Goal: Task Accomplishment & Management: Manage account settings

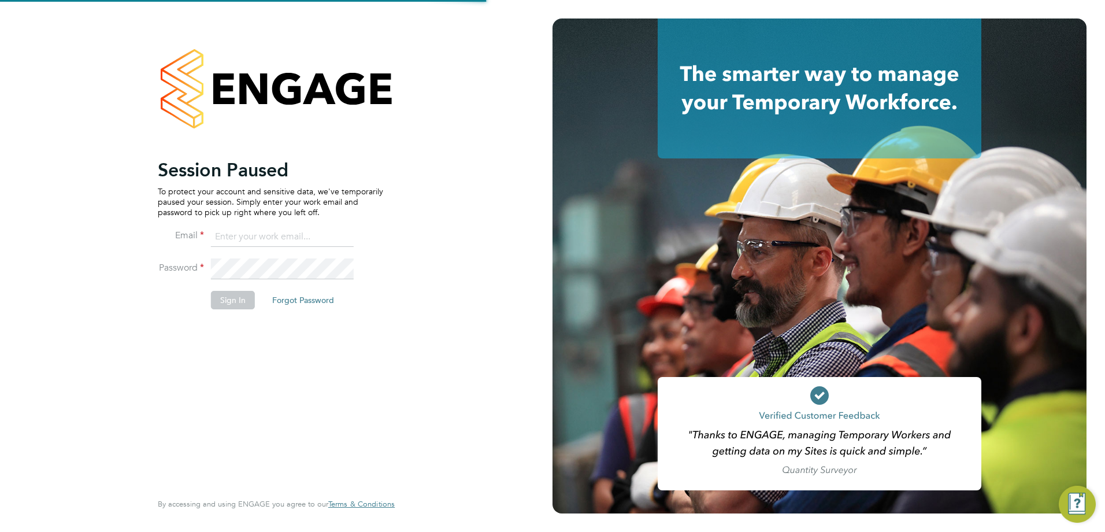
type input "[PERSON_NAME][EMAIL_ADDRESS][PERSON_NAME][DOMAIN_NAME]"
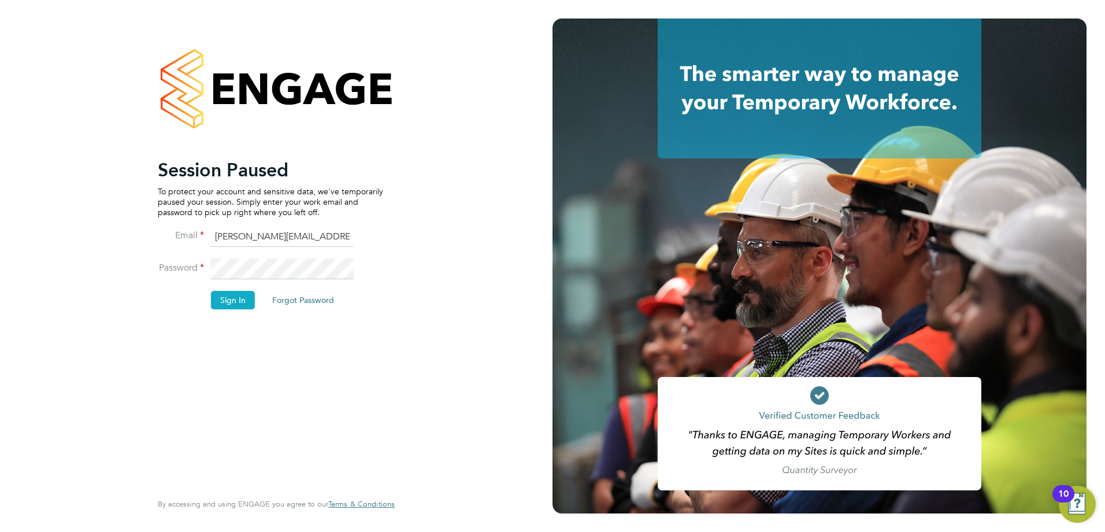
click at [229, 301] on button "Sign In" at bounding box center [233, 300] width 44 height 18
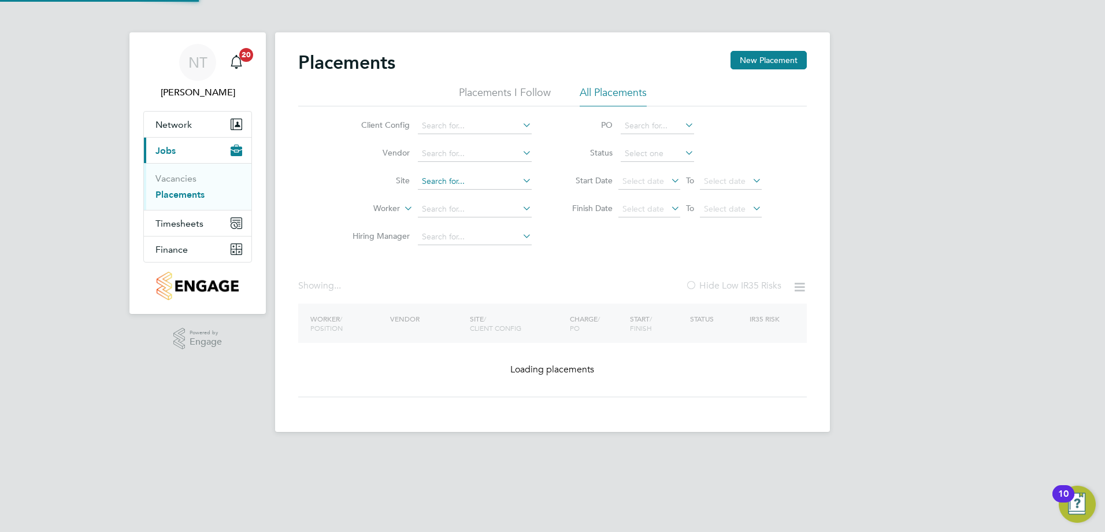
click at [477, 181] on input at bounding box center [475, 181] width 114 height 16
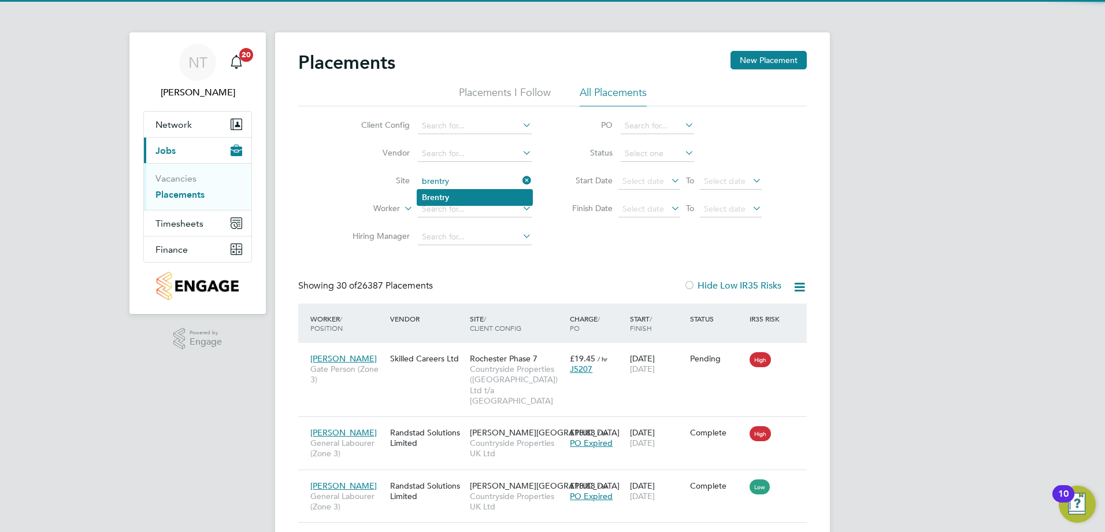
click at [446, 198] on b "Brentry" at bounding box center [435, 198] width 27 height 10
type input "Brentry"
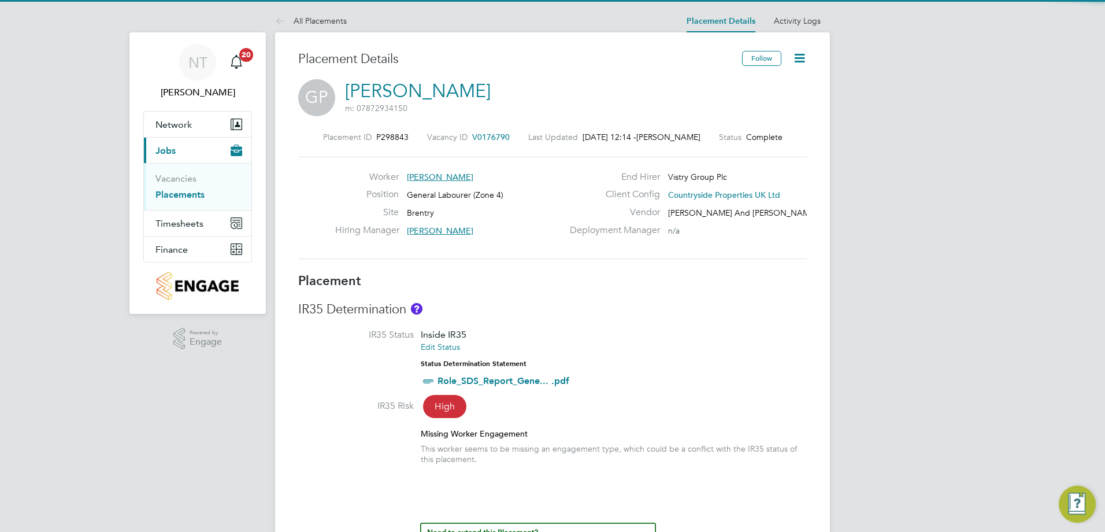
click at [804, 57] on icon at bounding box center [800, 58] width 14 height 14
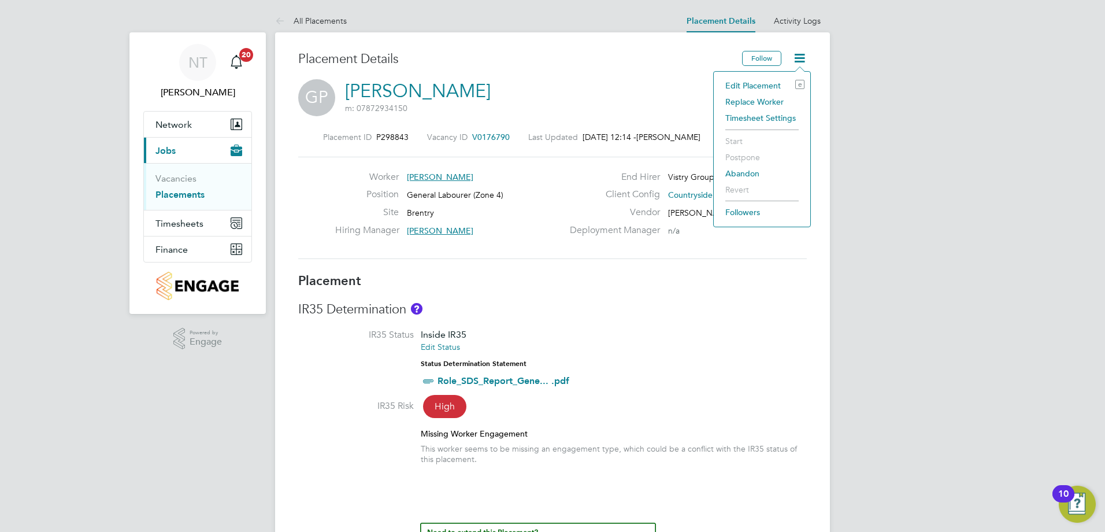
click at [758, 83] on li "Edit Placement e" at bounding box center [762, 85] width 85 height 16
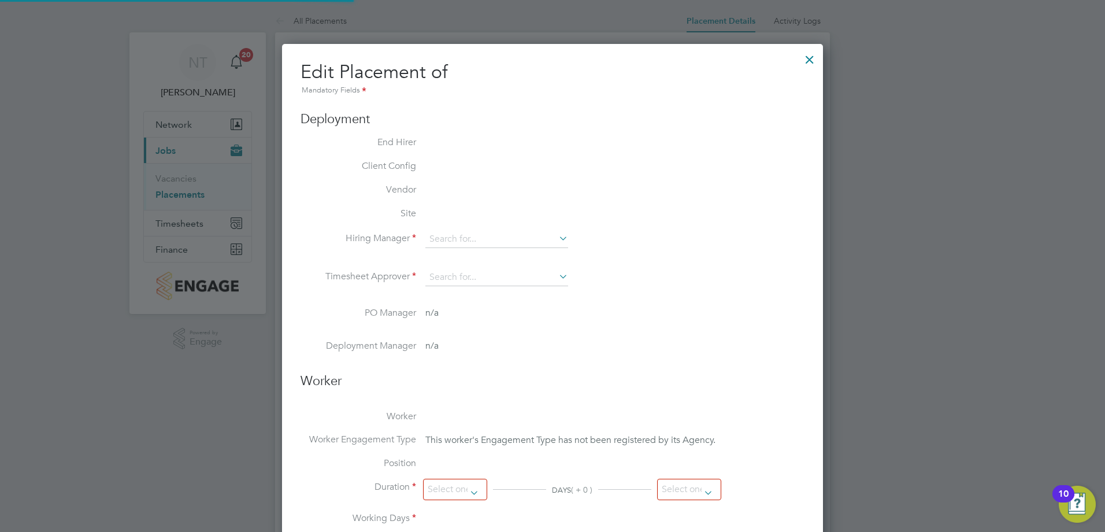
type input "[PERSON_NAME]"
type input "[DATE]"
type input "07:30"
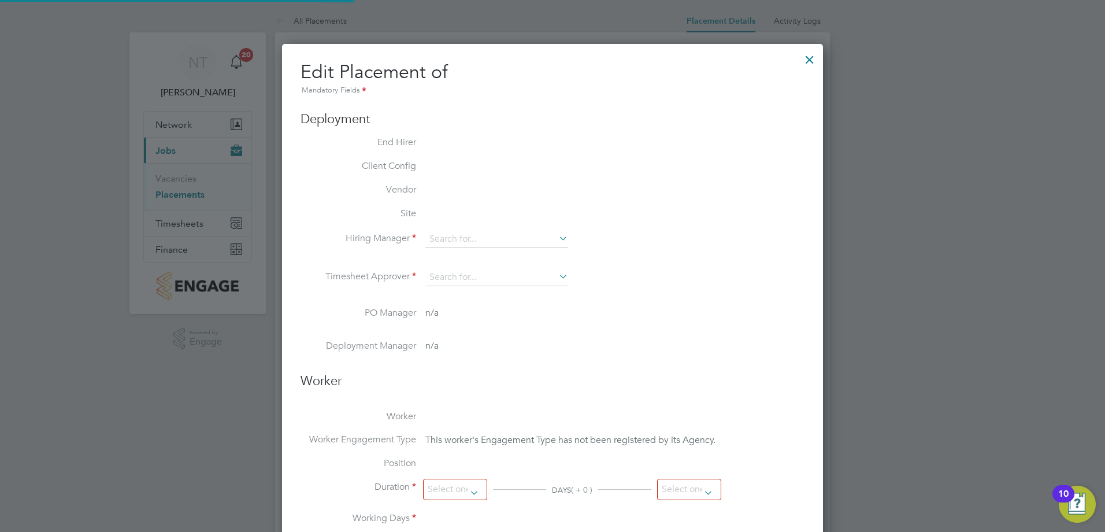
type input "16:30"
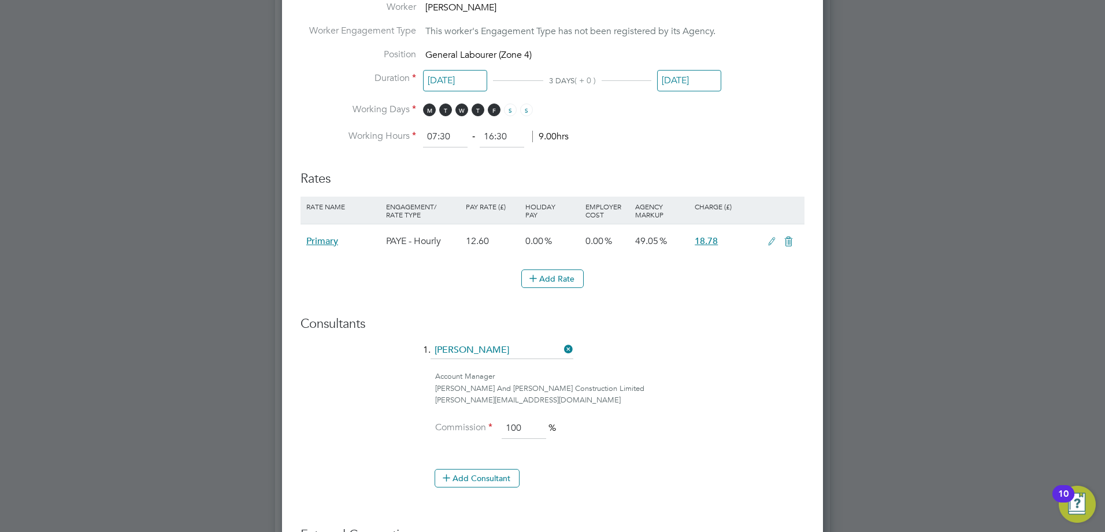
scroll to position [362, 0]
